Goal: Obtain resource: Download file/media

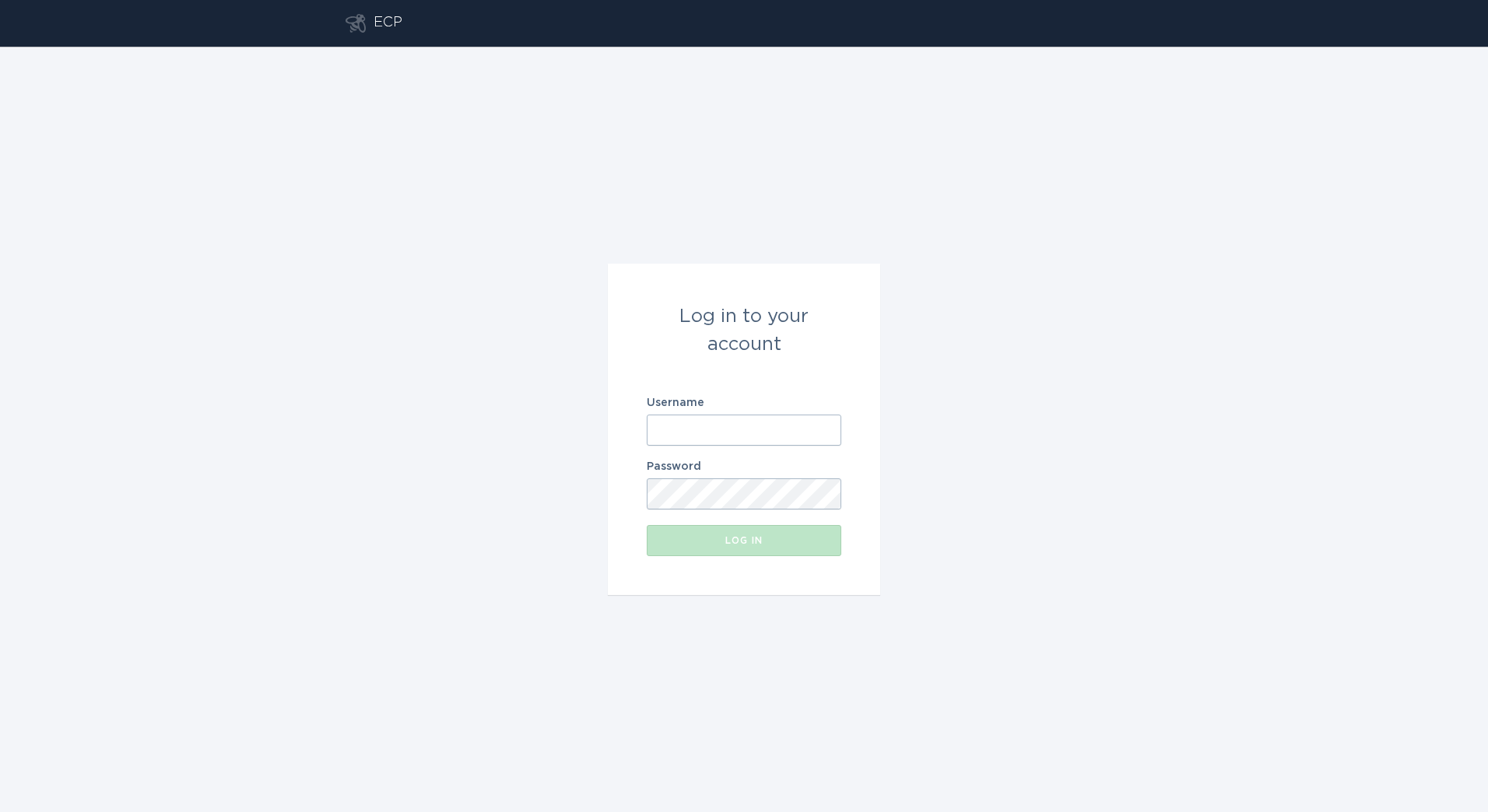
drag, startPoint x: 798, startPoint y: 429, endPoint x: 788, endPoint y: 423, distance: 11.7
click at [788, 423] on input "Username" at bounding box center [744, 430] width 194 height 31
paste input "[PERSON_NAME][EMAIL_ADDRESS][DOMAIN_NAME]"
type input "[PERSON_NAME][EMAIL_ADDRESS][DOMAIN_NAME]"
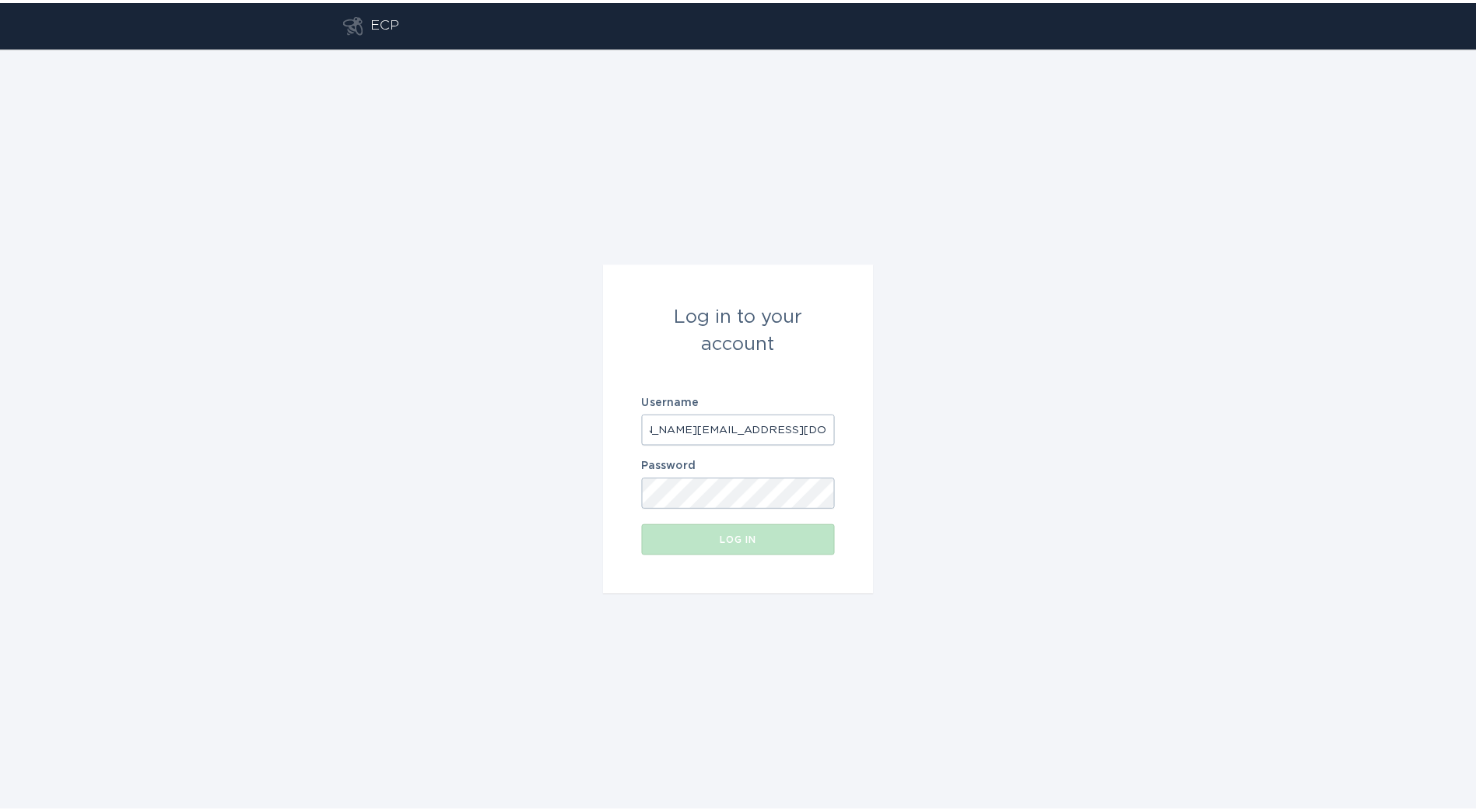
scroll to position [0, 0]
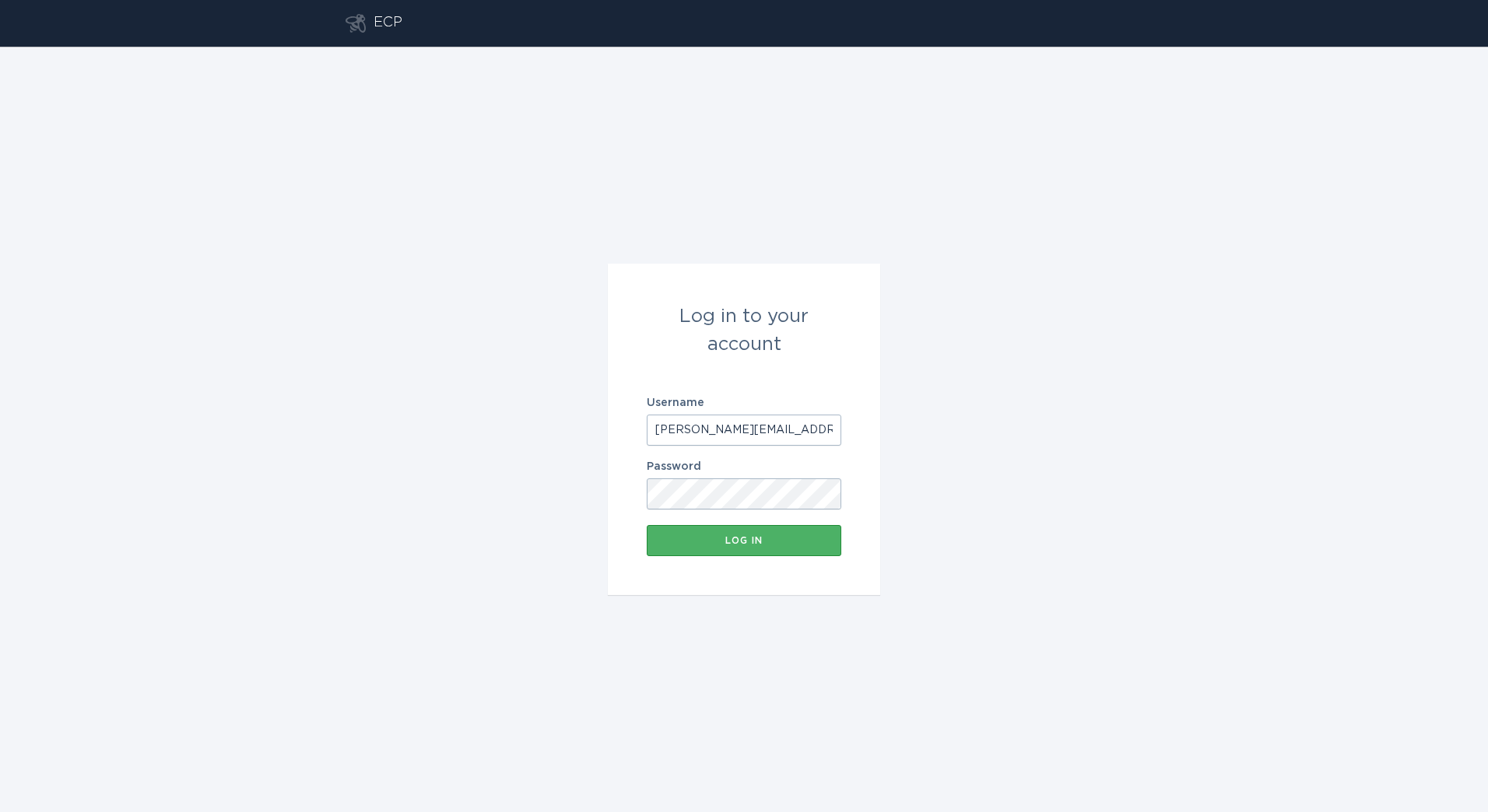
click at [751, 545] on div "Log in" at bounding box center [744, 540] width 179 height 10
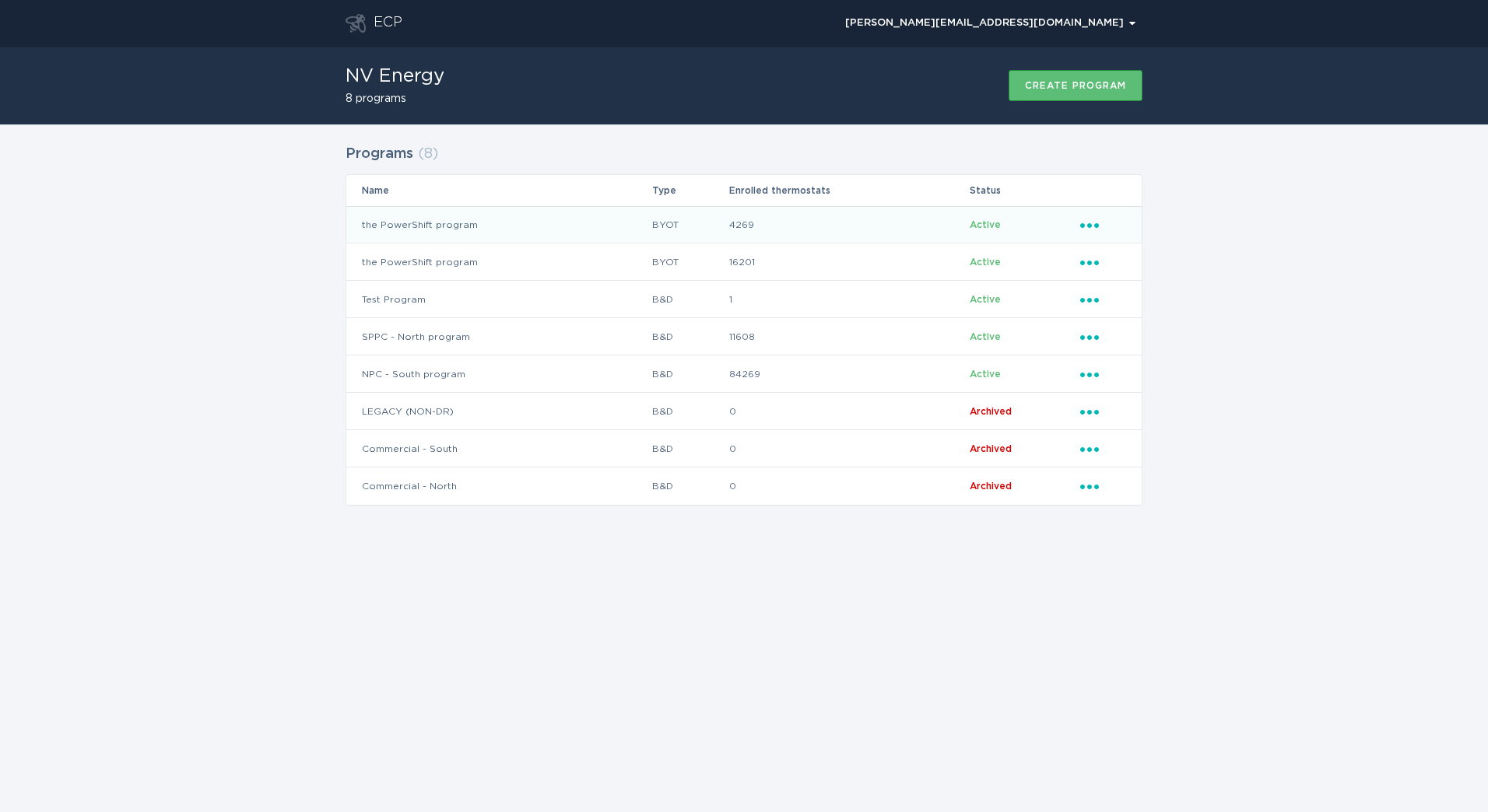
click at [1092, 228] on icon "Ellipsis" at bounding box center [1091, 222] width 22 height 13
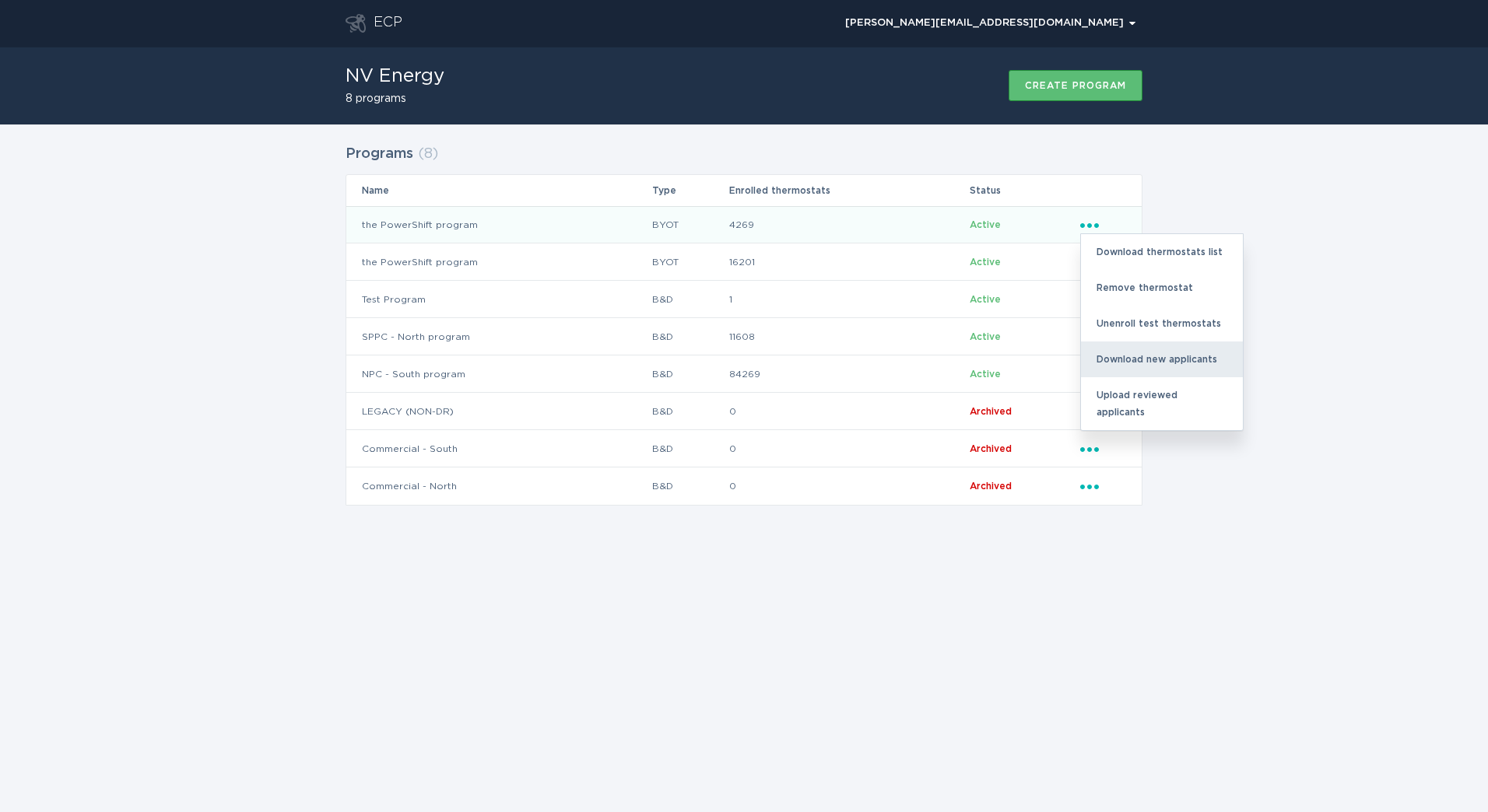
click at [1144, 369] on div "Download new applicants" at bounding box center [1161, 359] width 162 height 36
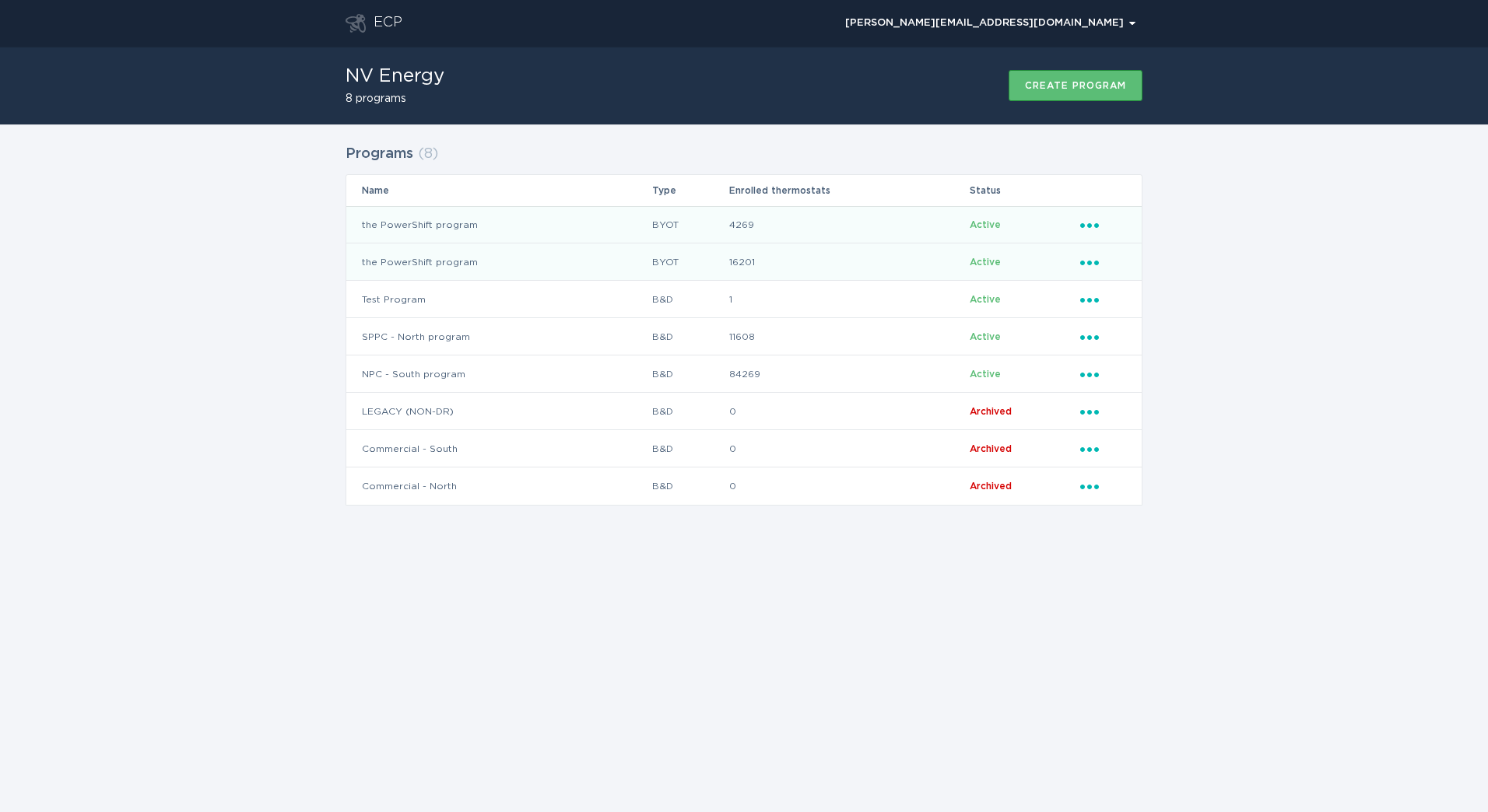
click at [1089, 264] on icon "Popover menu" at bounding box center [1089, 262] width 19 height 4
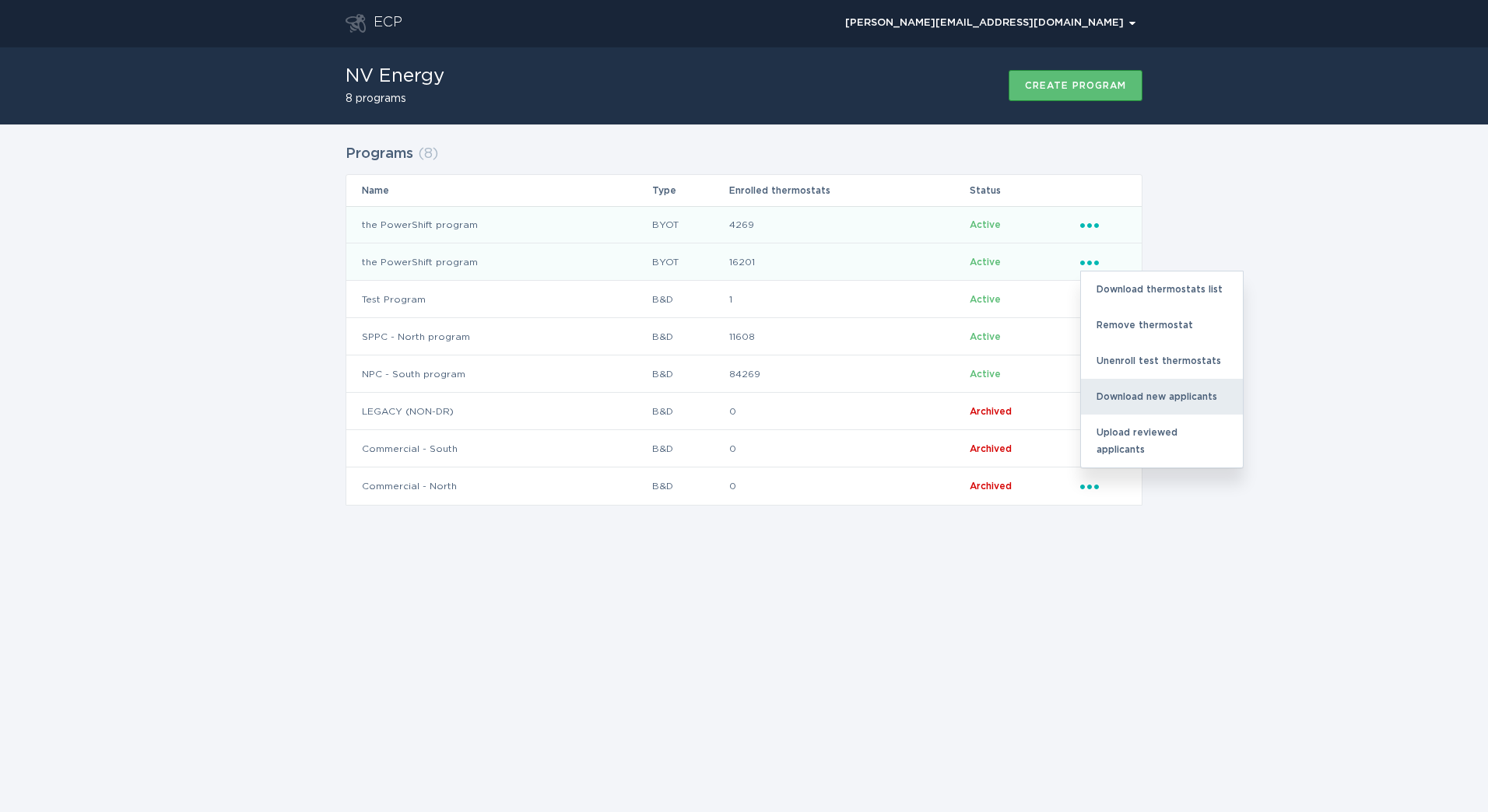
click at [1112, 405] on div "Download new applicants" at bounding box center [1161, 396] width 162 height 36
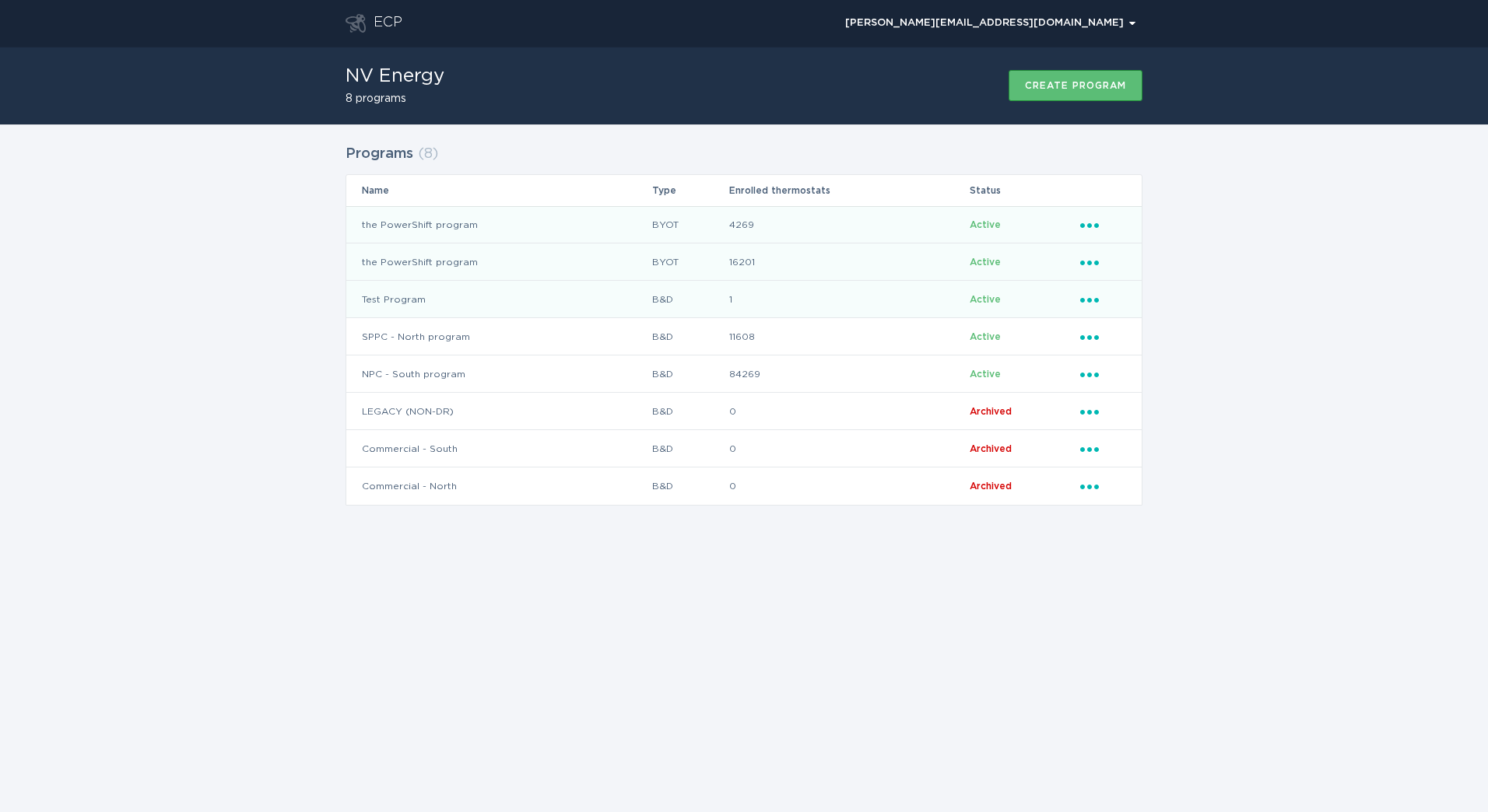
click at [612, 285] on td "Test Program" at bounding box center [498, 299] width 305 height 37
